Goal: Use online tool/utility: Utilize a website feature to perform a specific function

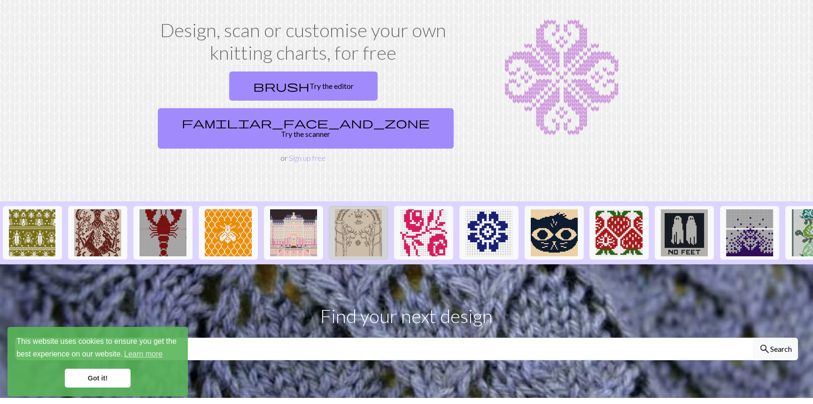
scroll to position [94, 0]
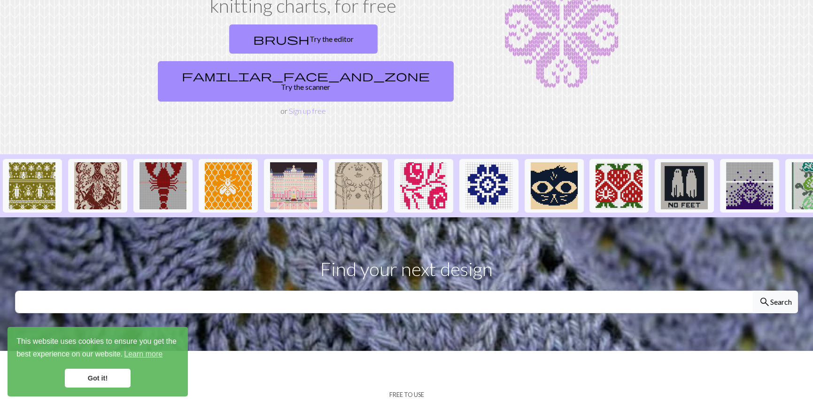
click at [99, 374] on link "Got it!" at bounding box center [98, 377] width 66 height 19
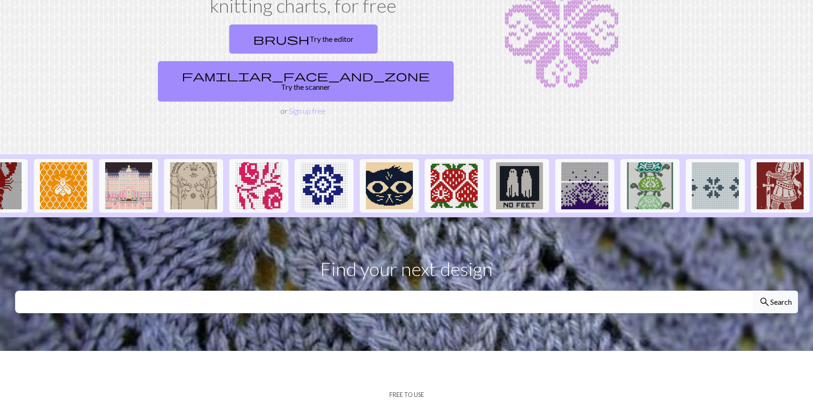
scroll to position [0, 295]
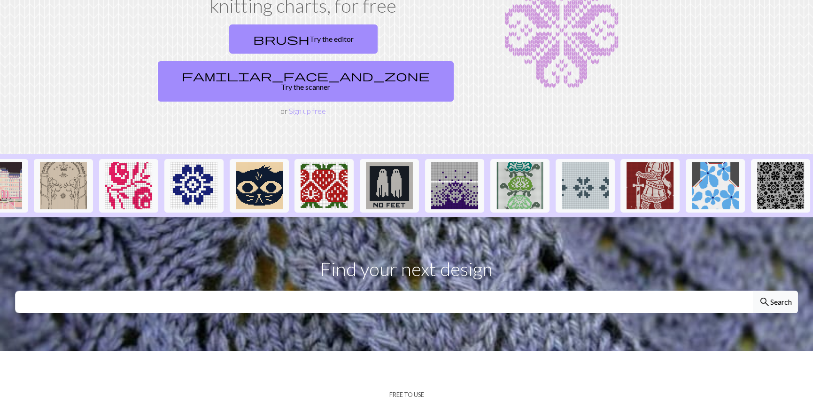
drag, startPoint x: 571, startPoint y: 198, endPoint x: 657, endPoint y: 202, distance: 86.1
click at [657, 217] on section "Find your next design search Search" at bounding box center [406, 283] width 813 height 133
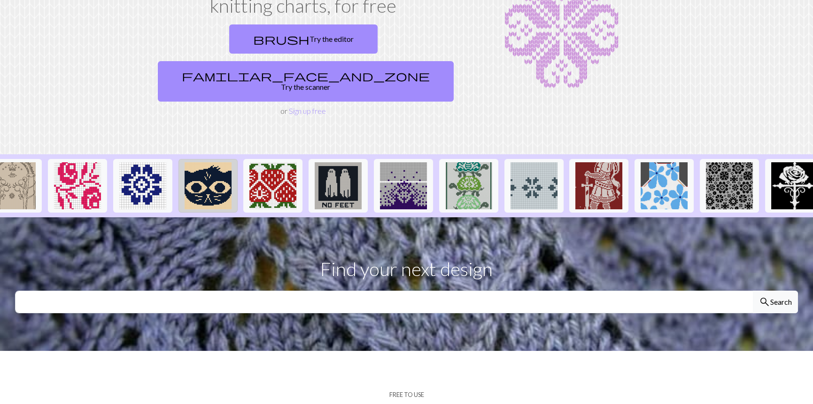
scroll to position [0, 211]
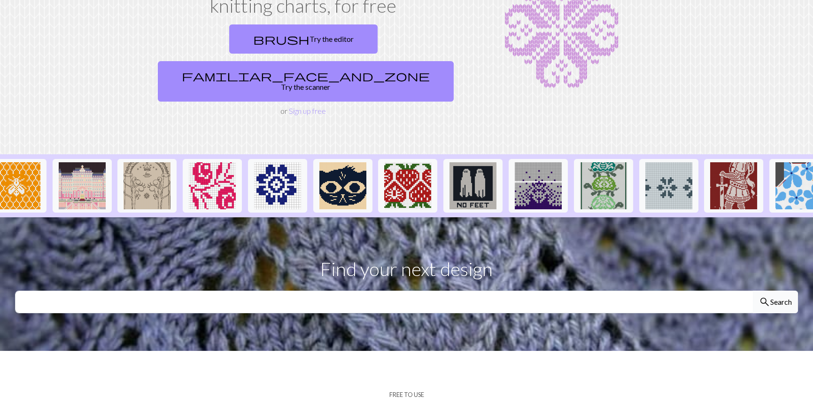
click at [764, 295] on span "search" at bounding box center [764, 301] width 11 height 13
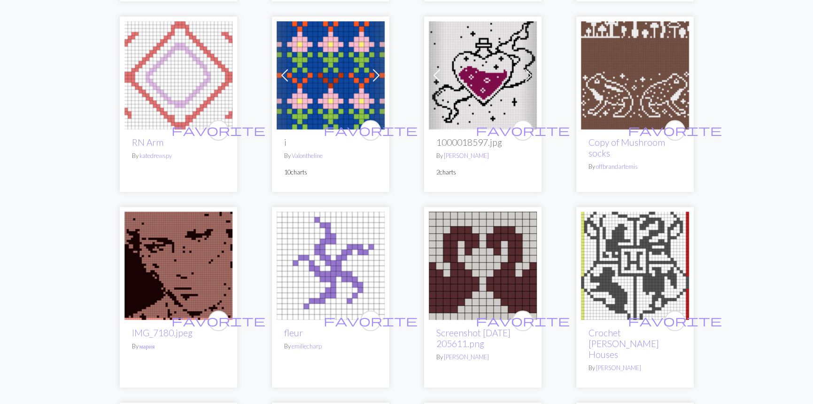
scroll to position [2161, 0]
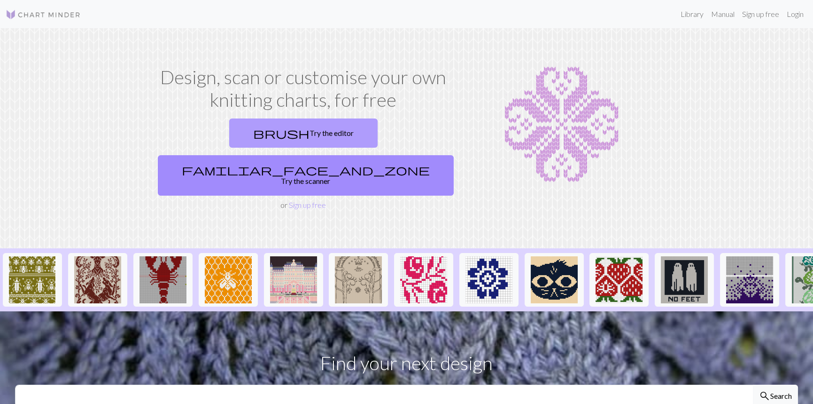
click at [249, 144] on link "brush Try the editor" at bounding box center [303, 132] width 148 height 29
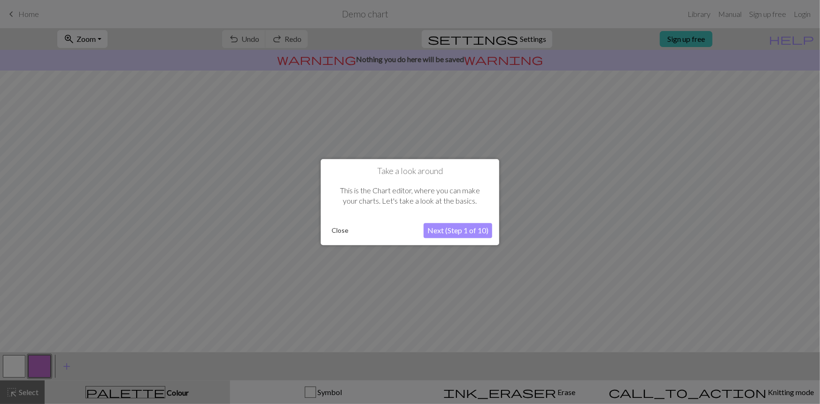
click at [471, 234] on button "Next (Step 1 of 10)" at bounding box center [458, 230] width 69 height 15
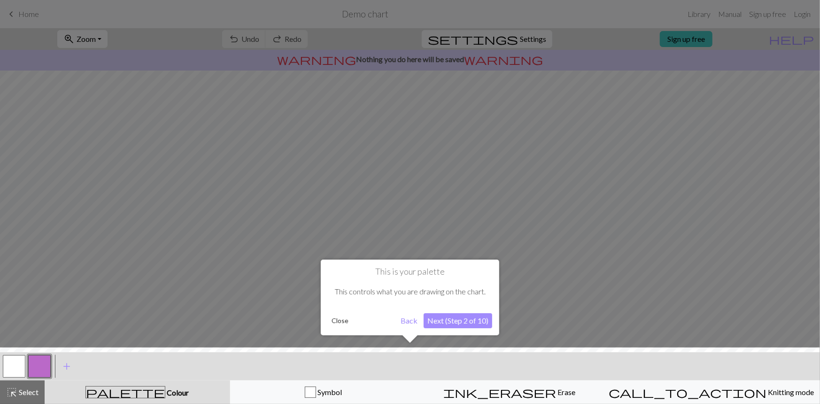
click at [468, 314] on button "Next (Step 2 of 10)" at bounding box center [458, 320] width 69 height 15
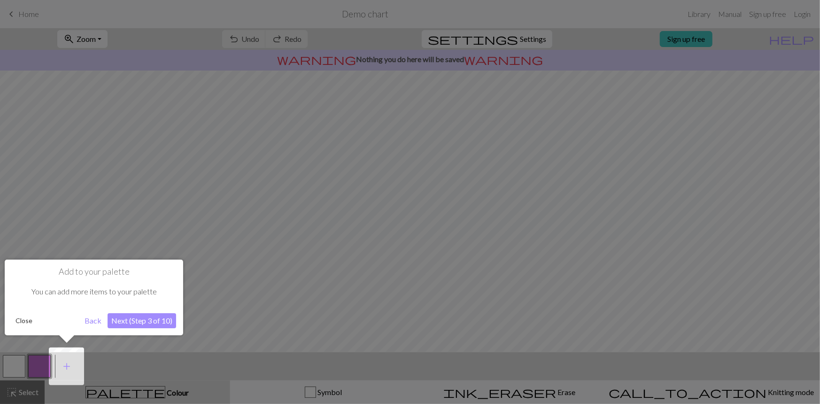
click at [145, 319] on button "Next (Step 3 of 10)" at bounding box center [142, 320] width 69 height 15
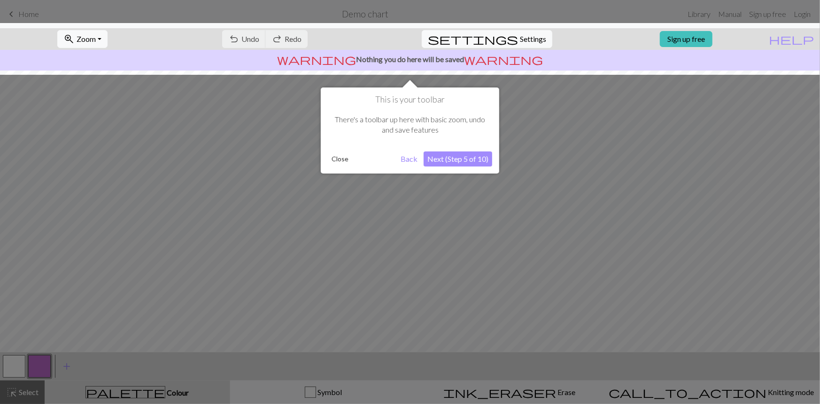
click at [436, 161] on button "Next (Step 5 of 10)" at bounding box center [458, 158] width 69 height 15
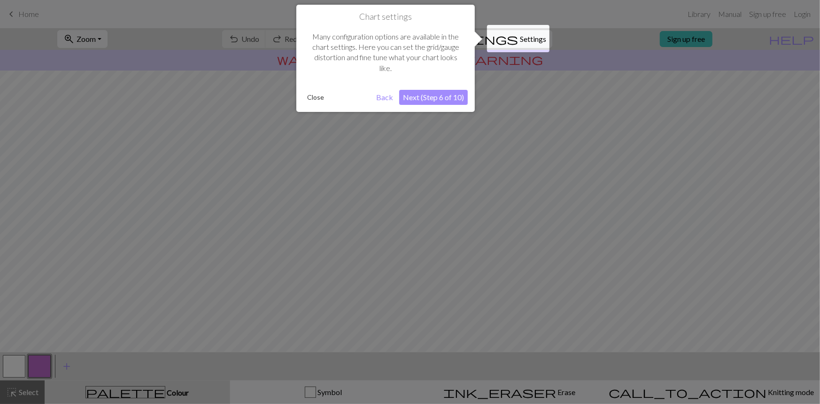
click at [429, 98] on button "Next (Step 6 of 10)" at bounding box center [433, 97] width 69 height 15
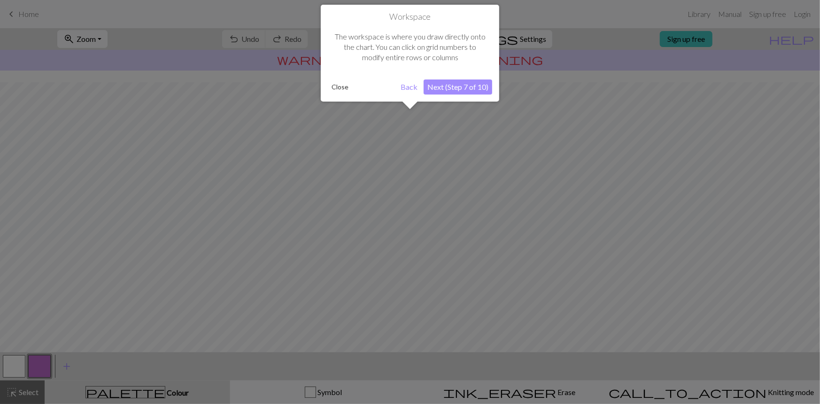
scroll to position [56, 0]
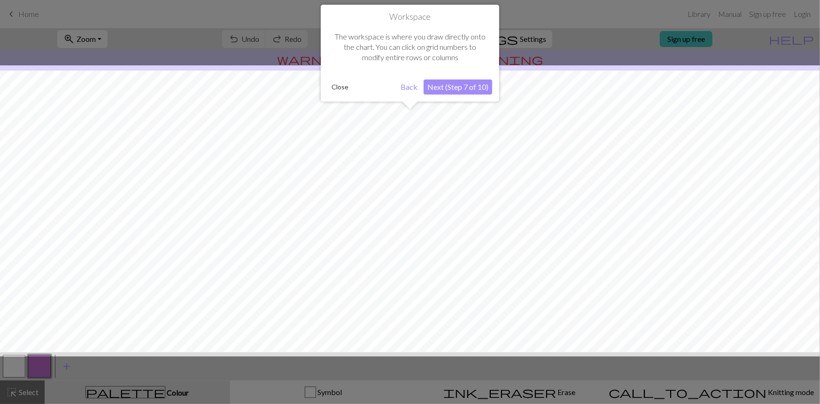
click at [439, 85] on button "Next (Step 7 of 10)" at bounding box center [458, 86] width 69 height 15
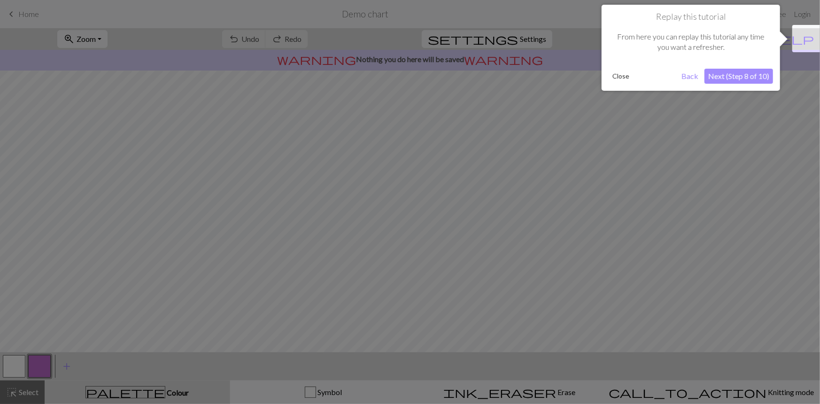
click at [757, 76] on button "Next (Step 8 of 10)" at bounding box center [739, 76] width 69 height 15
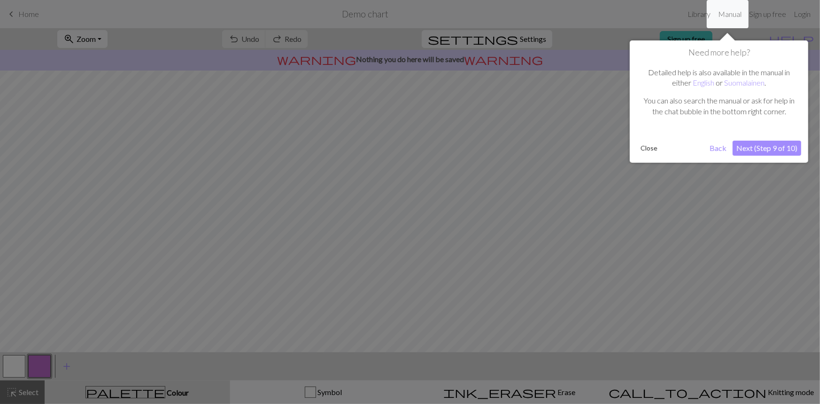
click at [646, 147] on button "Close" at bounding box center [649, 148] width 24 height 14
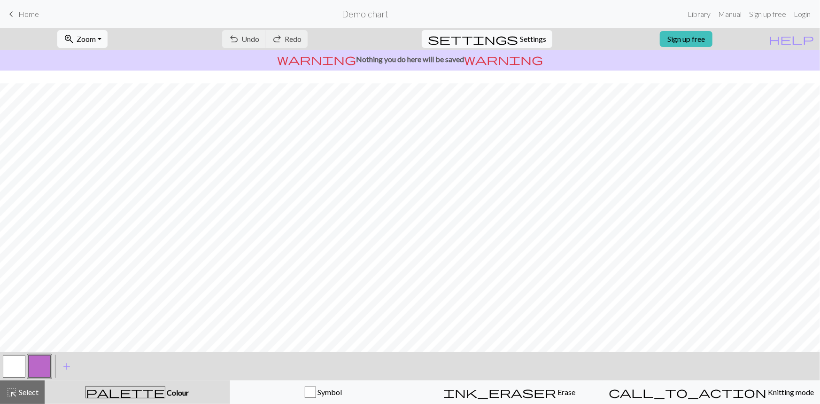
scroll to position [69, 0]
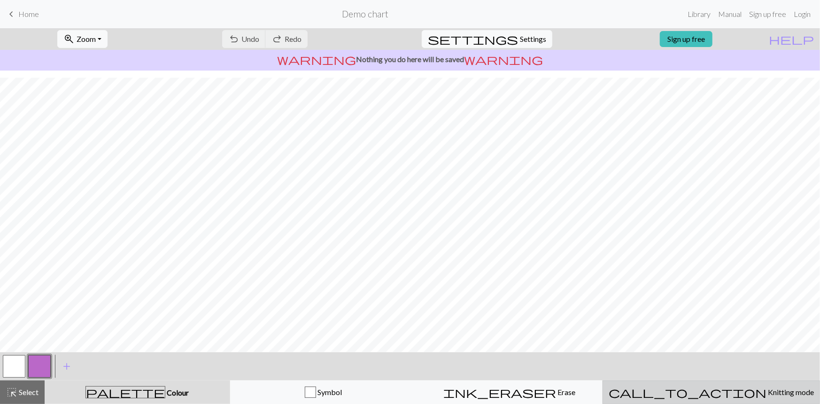
click at [767, 389] on span "Knitting mode" at bounding box center [790, 391] width 47 height 9
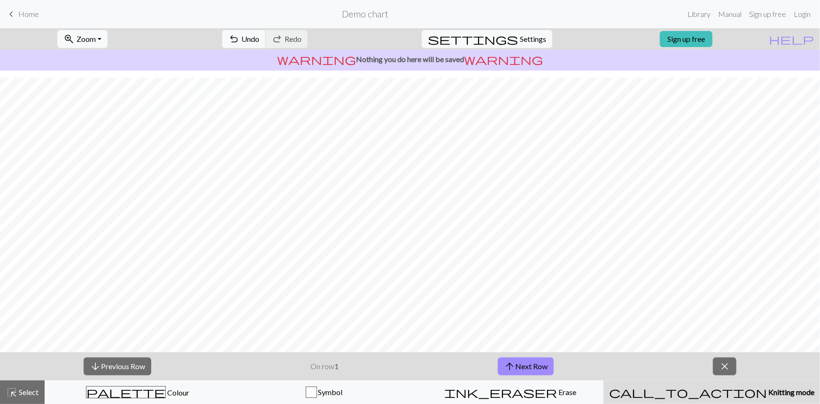
click at [767, 390] on span "Knitting mode" at bounding box center [790, 391] width 47 height 9
click at [724, 368] on span "close" at bounding box center [724, 365] width 11 height 13
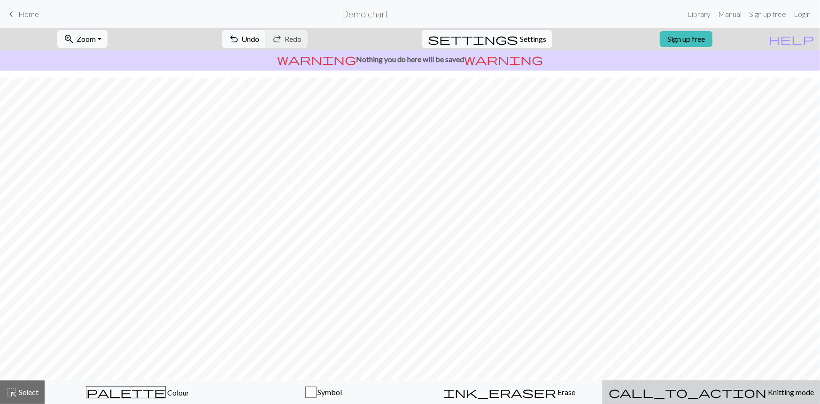
click at [710, 397] on div "call_to_action Knitting mode Knitting mode" at bounding box center [711, 391] width 205 height 11
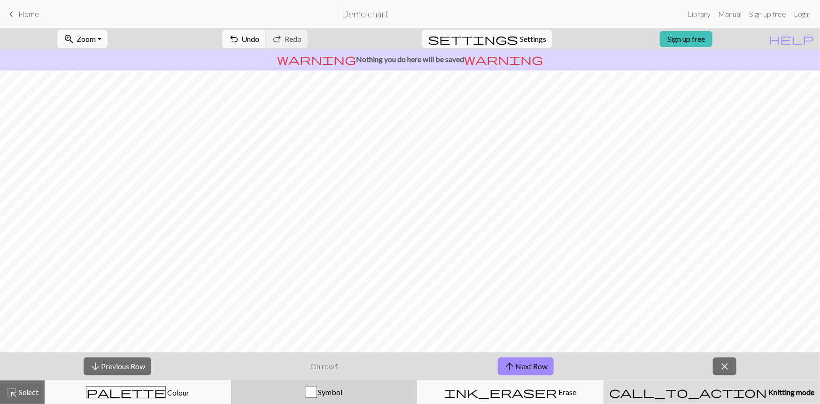
click at [317, 393] on div "button" at bounding box center [311, 391] width 11 height 11
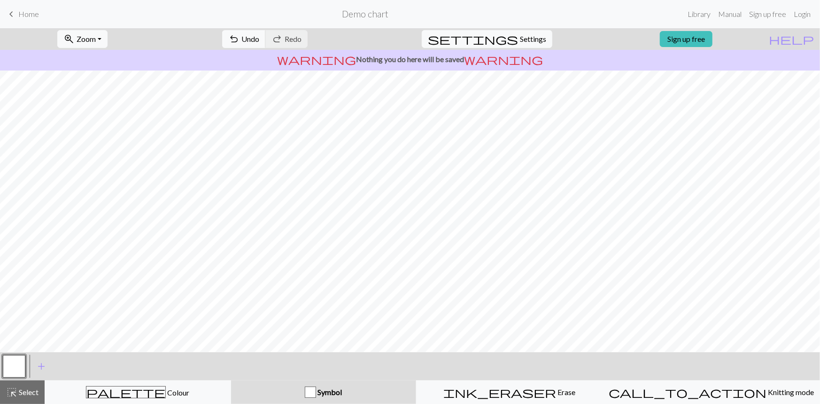
click at [316, 393] on div "button" at bounding box center [310, 391] width 11 height 11
click at [156, 386] on div "palette Colour Colour" at bounding box center [138, 392] width 174 height 12
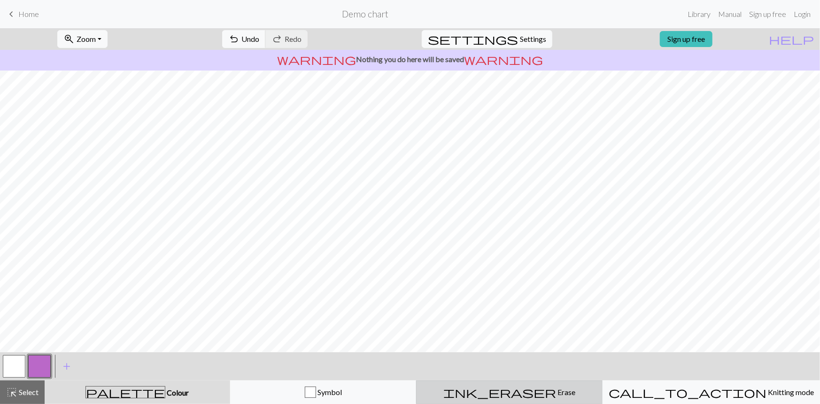
click at [498, 396] on div "ink_eraser Erase Erase" at bounding box center [509, 391] width 174 height 11
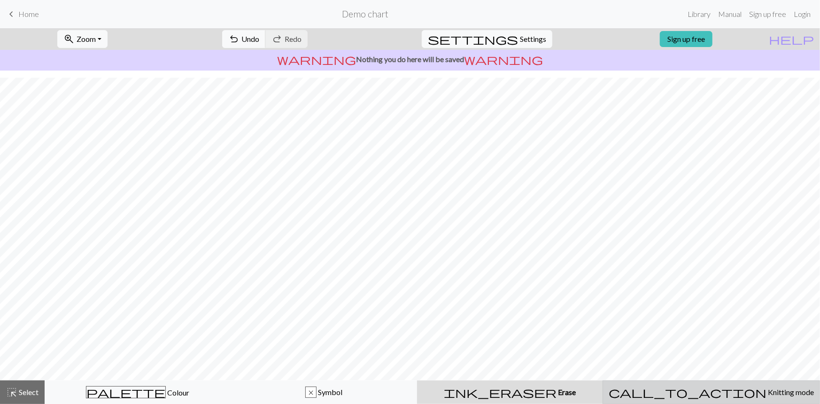
click at [767, 393] on span "Knitting mode" at bounding box center [790, 391] width 47 height 9
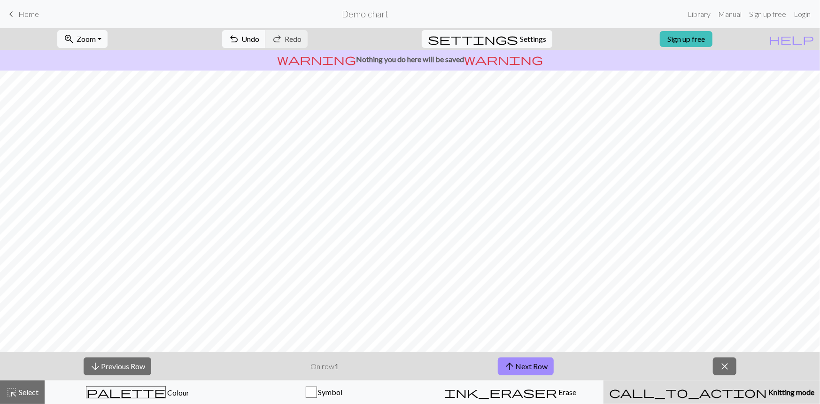
click at [767, 393] on span "Knitting mode" at bounding box center [790, 391] width 47 height 9
click at [767, 388] on span "Knitting mode" at bounding box center [790, 391] width 47 height 9
click at [524, 35] on span "Settings" at bounding box center [533, 38] width 26 height 11
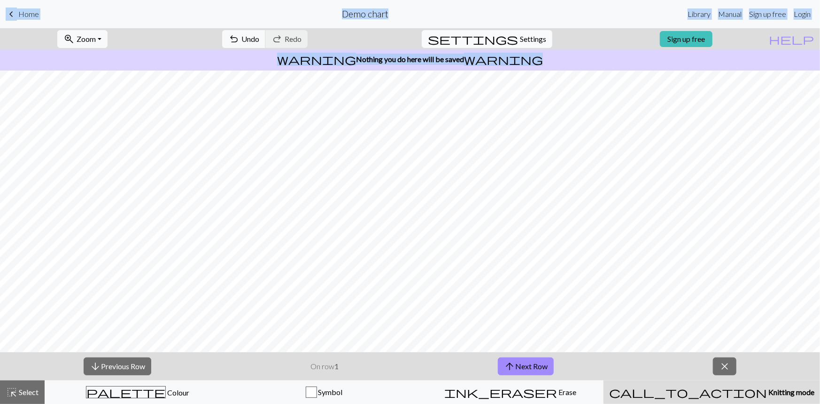
select select "aran"
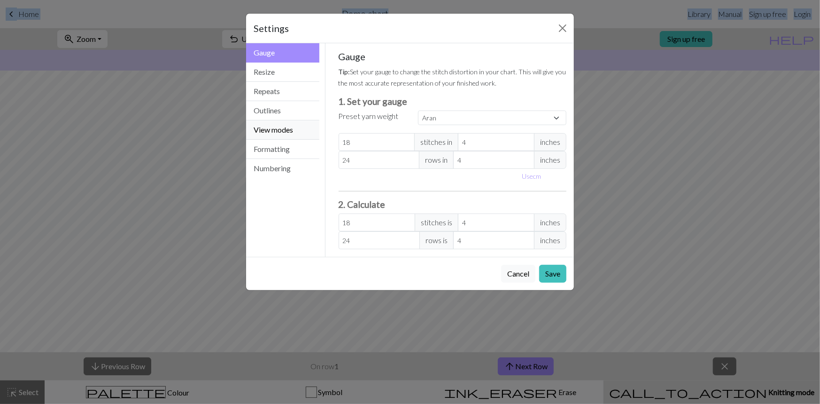
click at [281, 127] on button "View modes" at bounding box center [282, 129] width 73 height 19
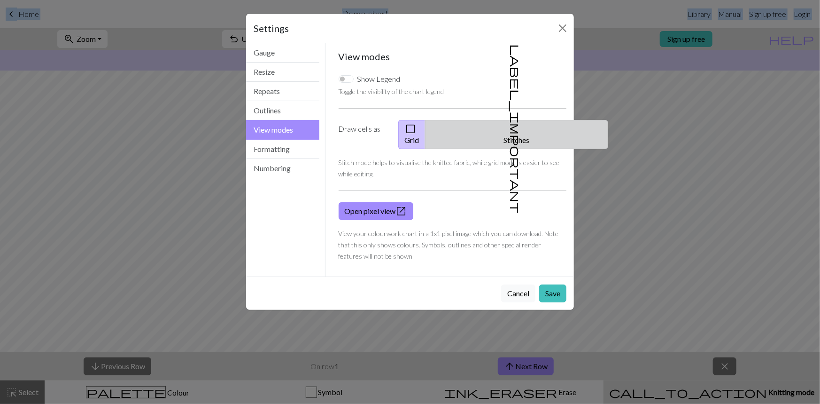
click at [520, 126] on button "label_important Stitches" at bounding box center [516, 134] width 183 height 29
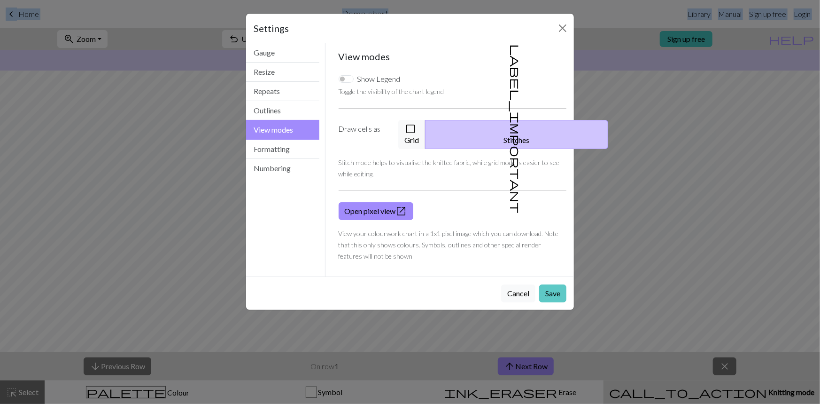
click at [561, 284] on button "Save" at bounding box center [552, 293] width 27 height 18
